Goal: Task Accomplishment & Management: Manage account settings

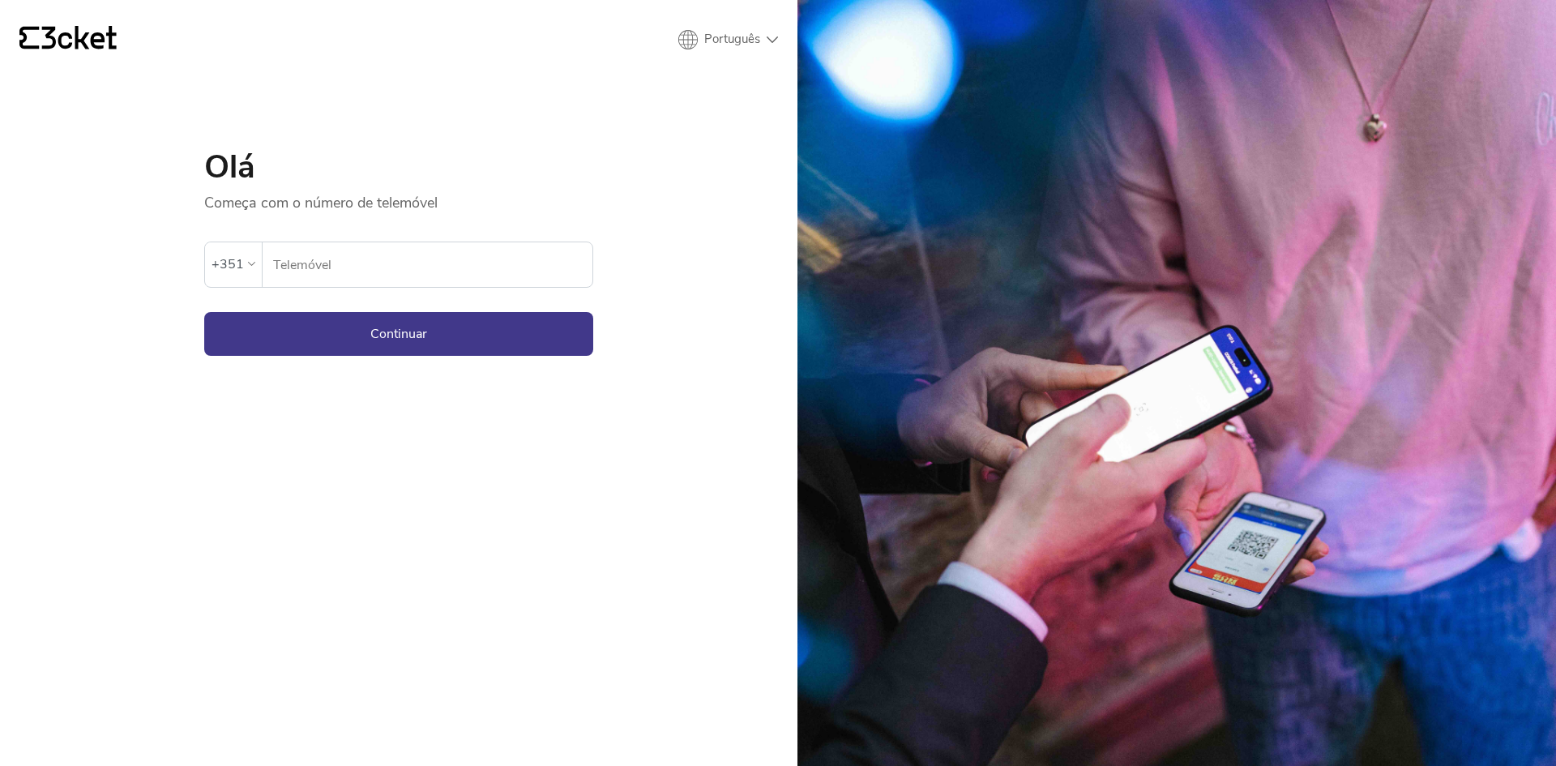
click at [338, 267] on input "Telemóvel" at bounding box center [432, 264] width 320 height 45
type input "917305092"
click at [452, 333] on button "Continuar" at bounding box center [398, 334] width 389 height 44
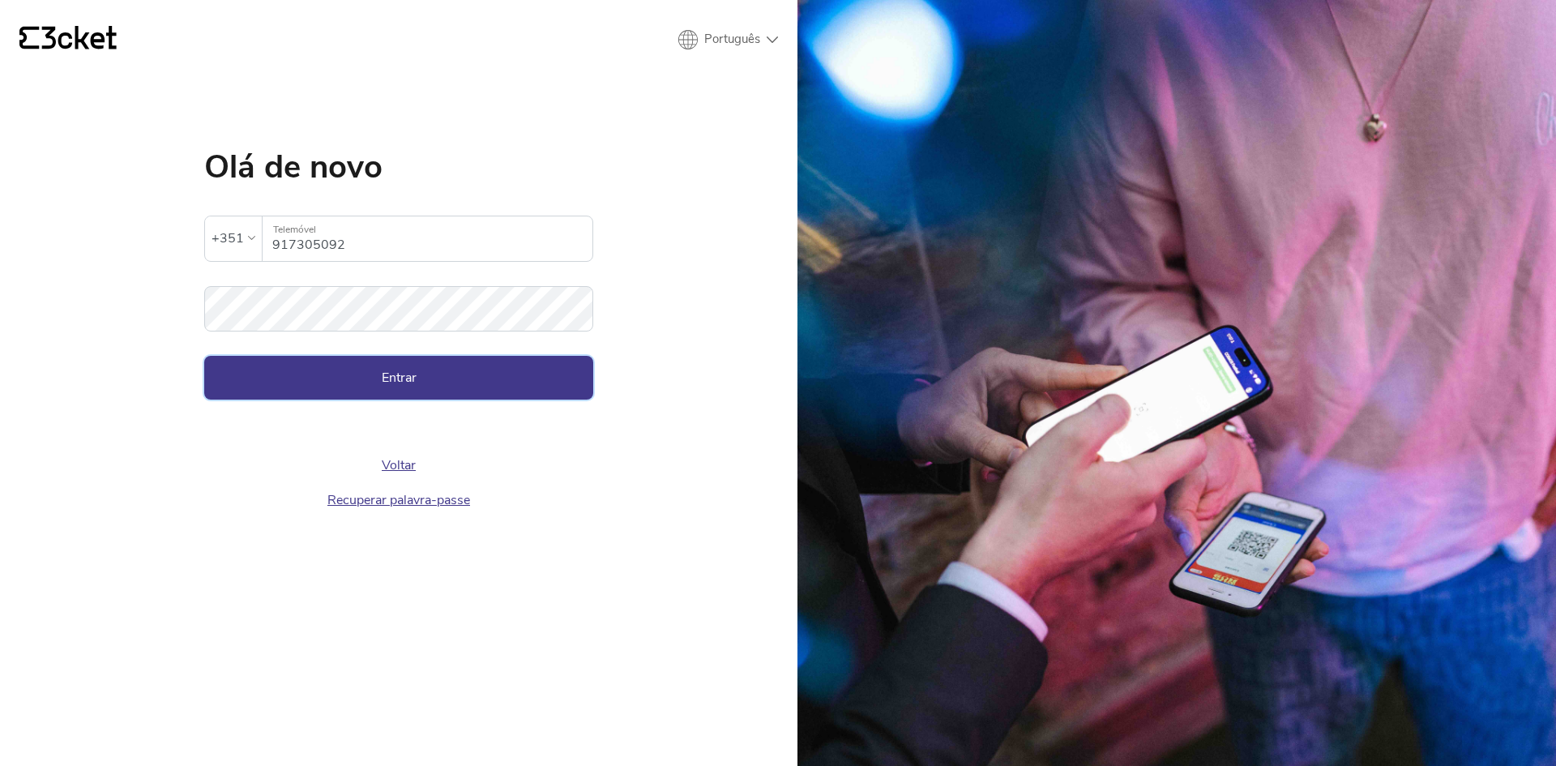
click at [440, 385] on button "Entrar" at bounding box center [398, 378] width 389 height 44
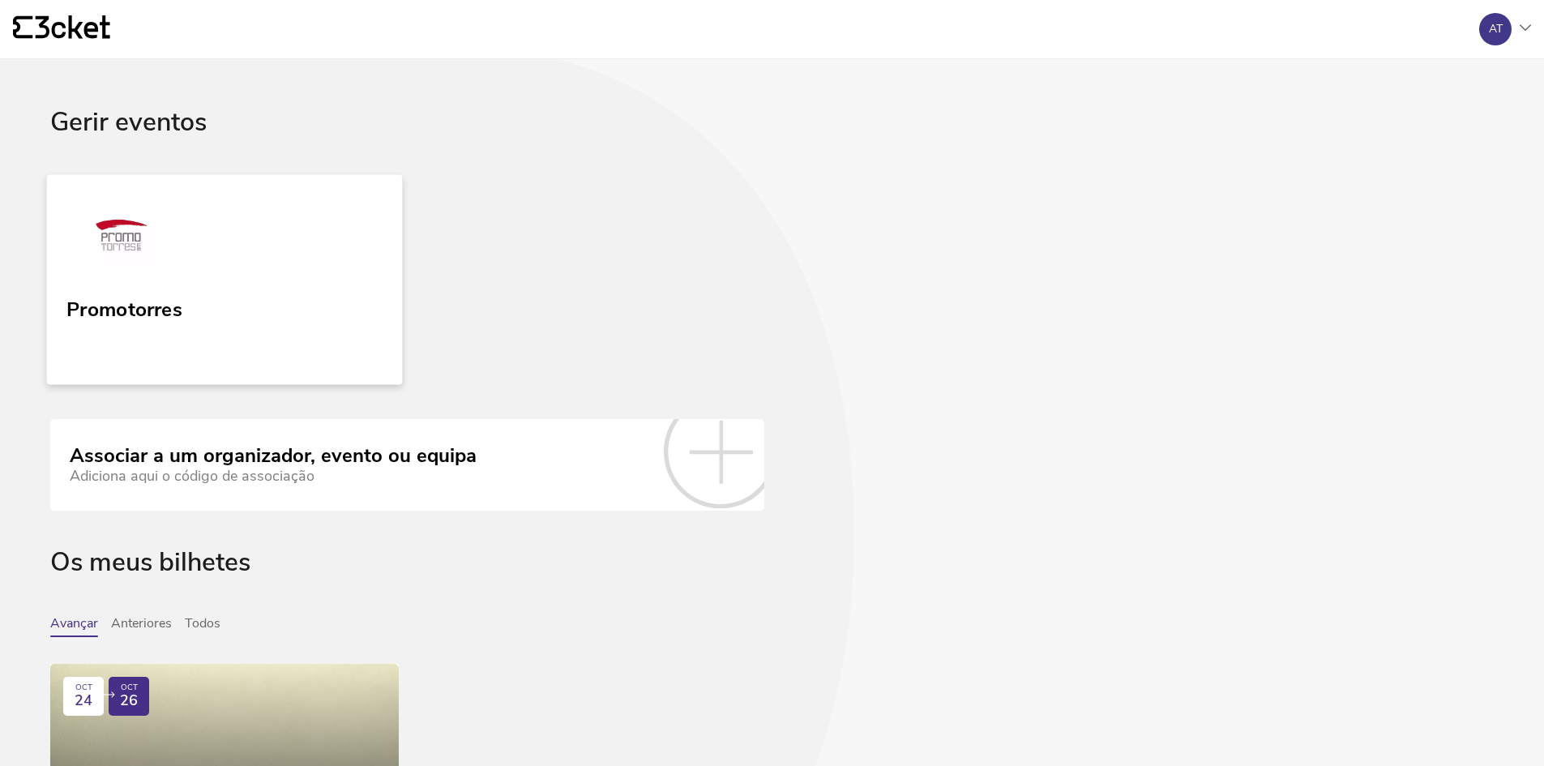
click at [170, 276] on picture at bounding box center [120, 239] width 108 height 77
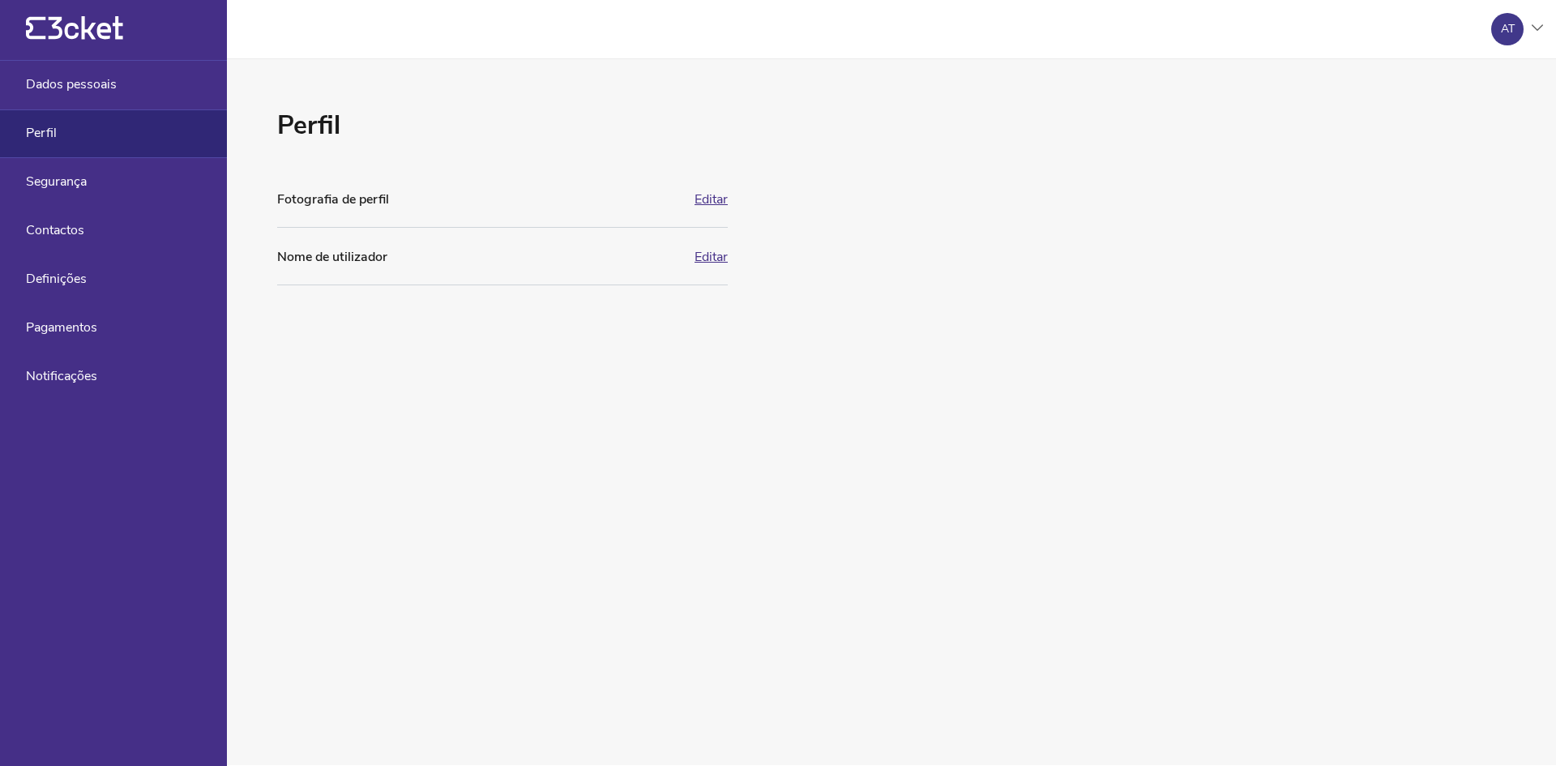
click at [708, 196] on button "Editar" at bounding box center [710, 199] width 33 height 15
